Goal: Check status: Check status

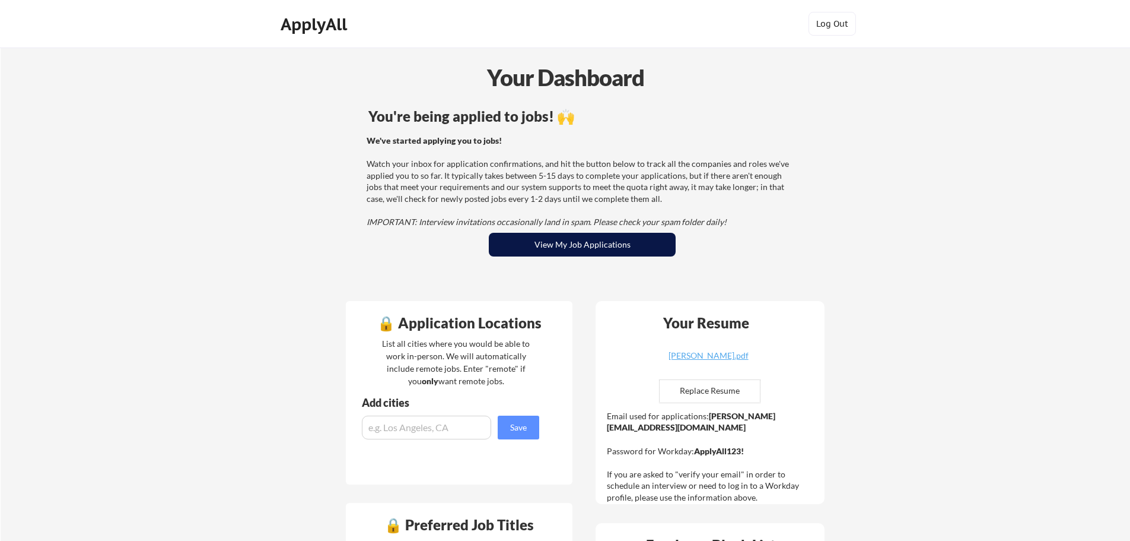
click at [617, 245] on button "View My Job Applications" at bounding box center [582, 245] width 187 height 24
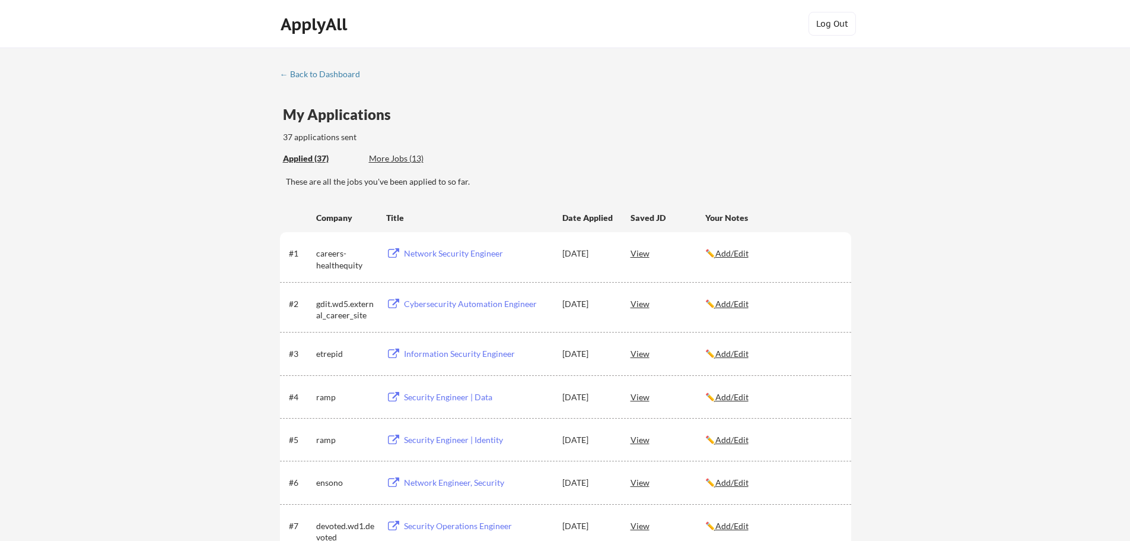
click at [311, 74] on div "← Back to Dashboard" at bounding box center [324, 74] width 89 height 8
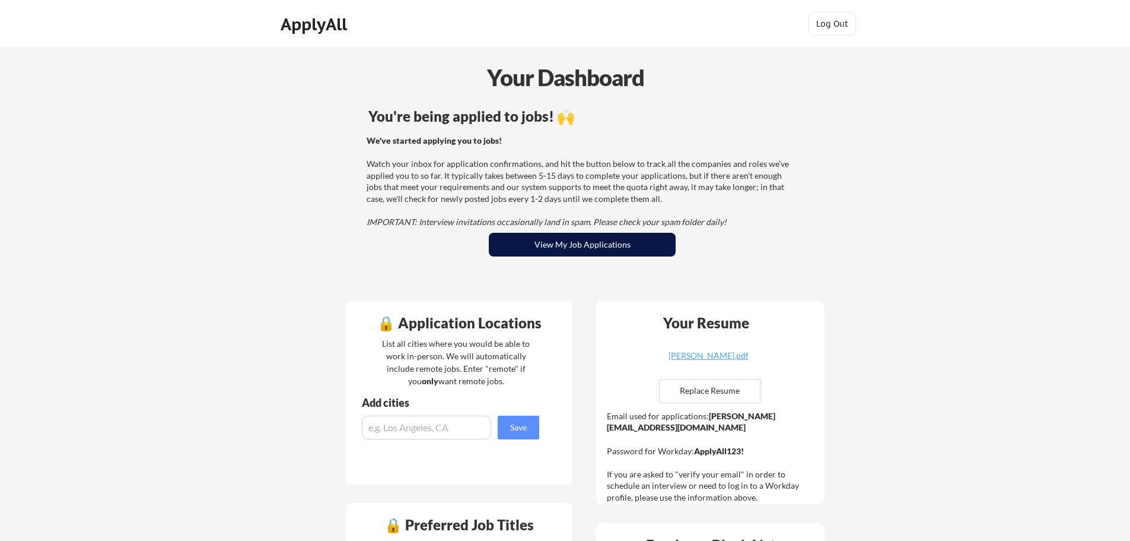
click at [582, 239] on button "View My Job Applications" at bounding box center [582, 245] width 187 height 24
